Goal: Information Seeking & Learning: Compare options

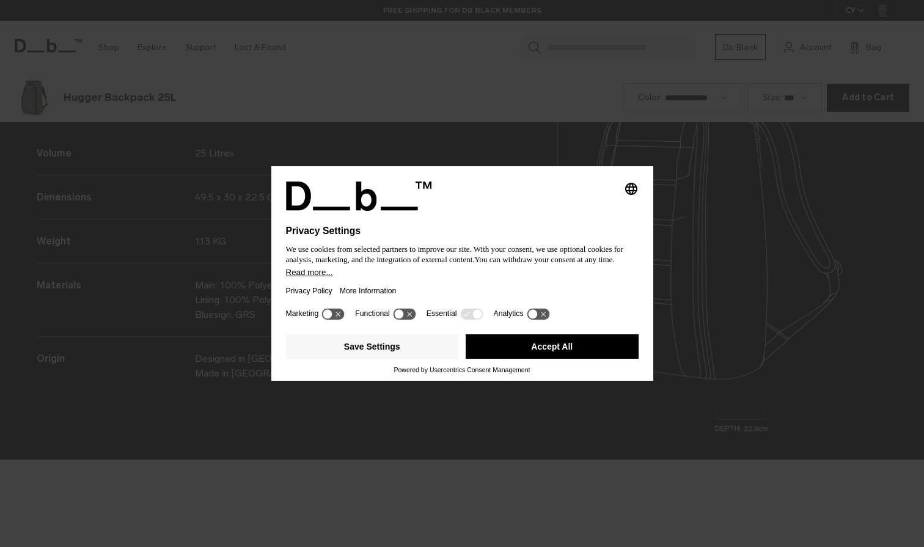
scroll to position [1640, 0]
